Goal: Navigation & Orientation: Find specific page/section

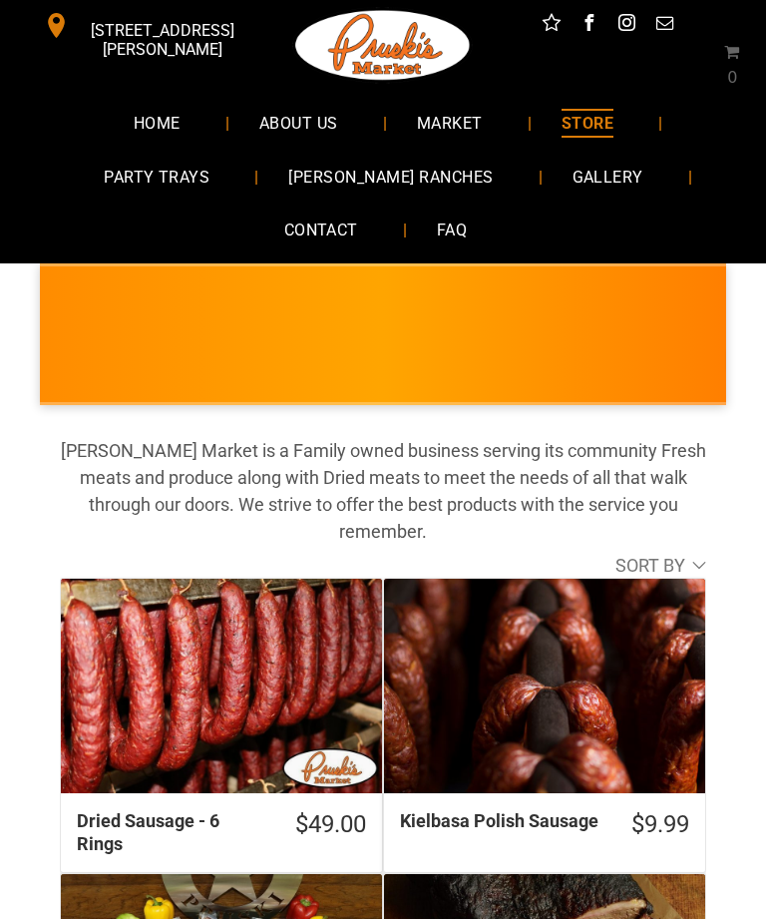
click at [458, 119] on span "MARKET" at bounding box center [450, 123] width 66 height 29
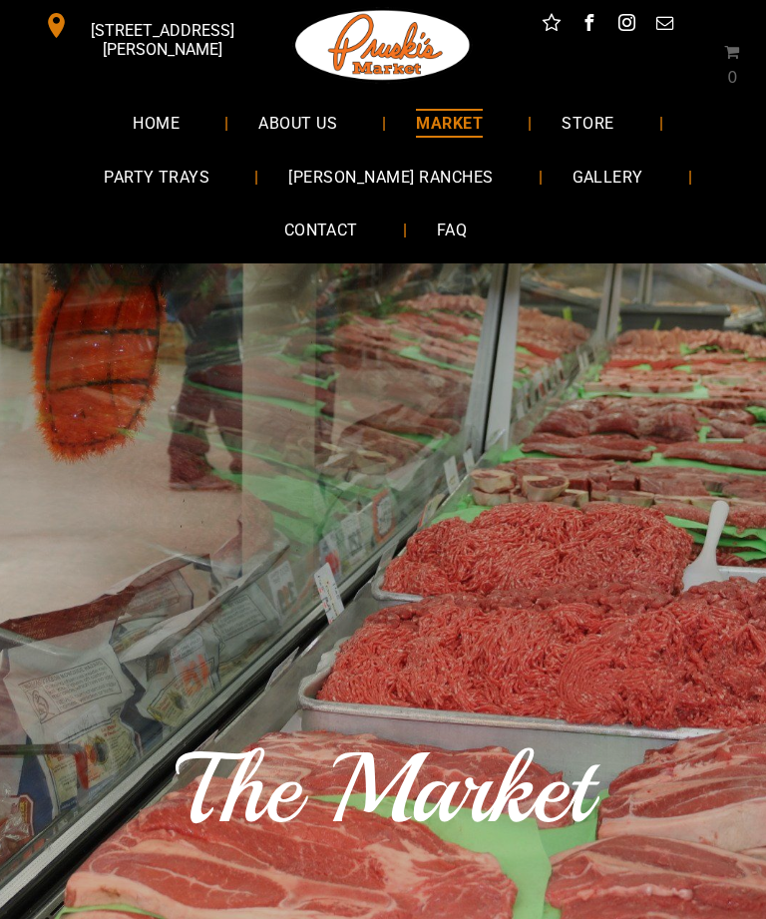
click at [428, 176] on span "[PERSON_NAME] RANCHES" at bounding box center [390, 176] width 204 height 29
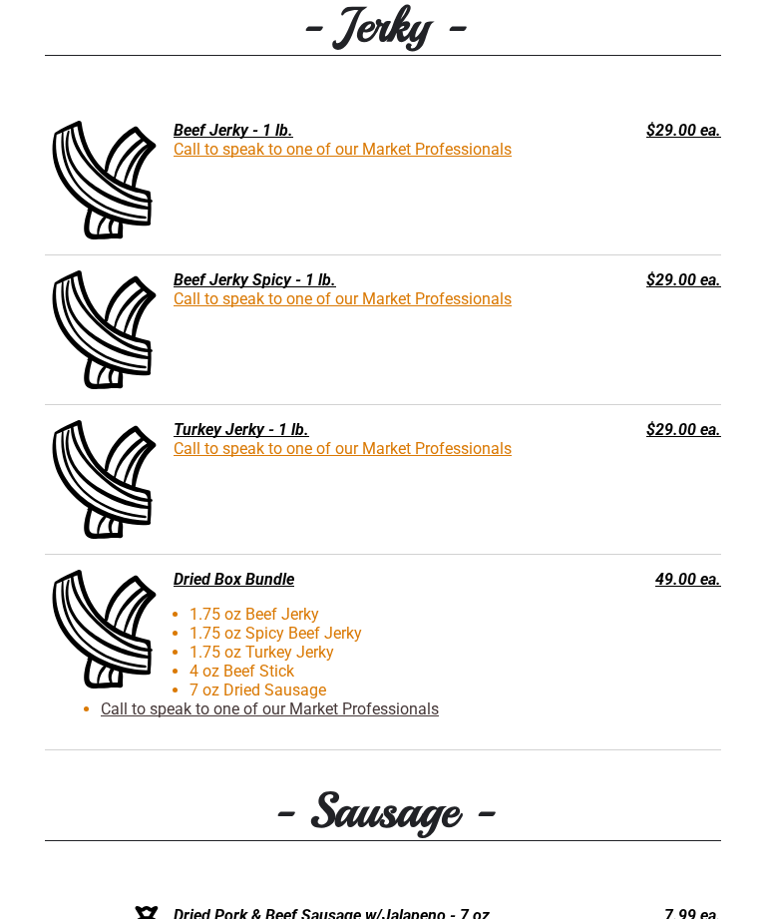
scroll to position [2677, 0]
